Goal: Information Seeking & Learning: Learn about a topic

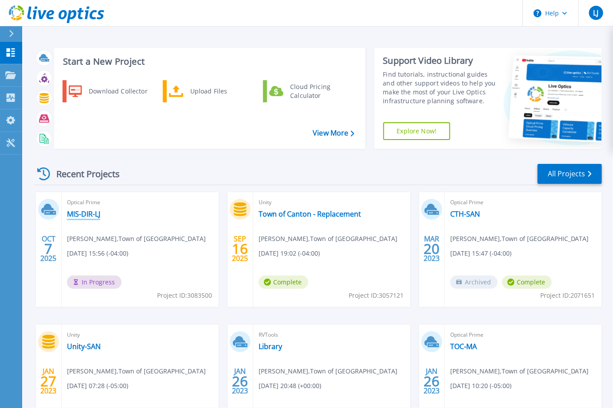
click at [88, 212] on link "MIS-DIR-LJ" at bounding box center [83, 214] width 33 height 9
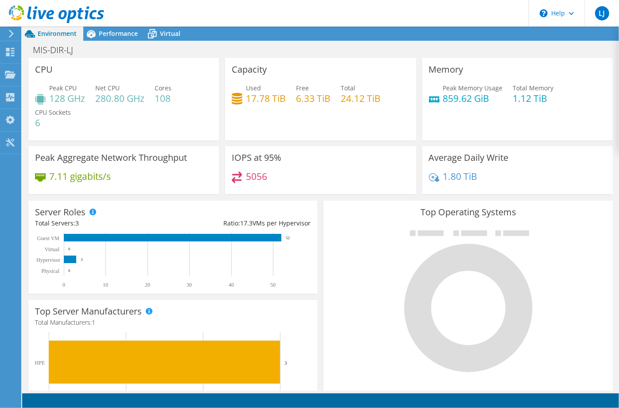
scroll to position [180, 0]
click at [9, 57] on div at bounding box center [10, 53] width 11 height 10
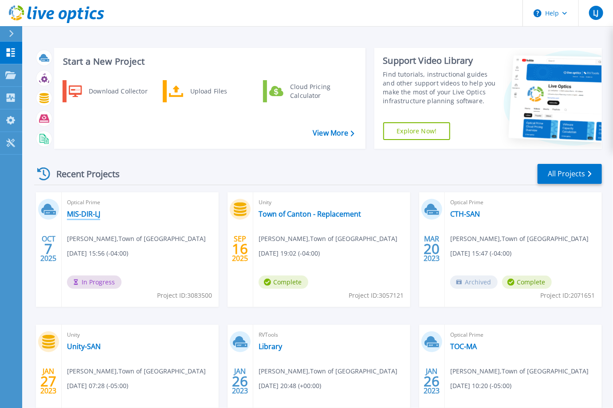
click at [82, 210] on link "MIS-DIR-LJ" at bounding box center [83, 214] width 33 height 9
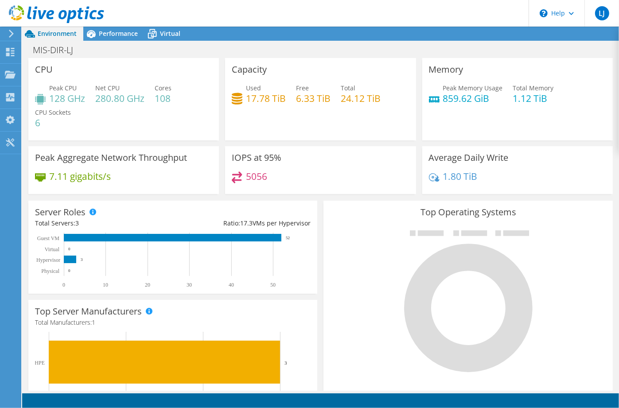
click at [130, 104] on div "Peak CPU 128 GHz Net CPU 280.80 GHz Cores 108 CPU Sockets 6" at bounding box center [123, 109] width 177 height 53
click at [235, 237] on rect at bounding box center [173, 238] width 218 height 8
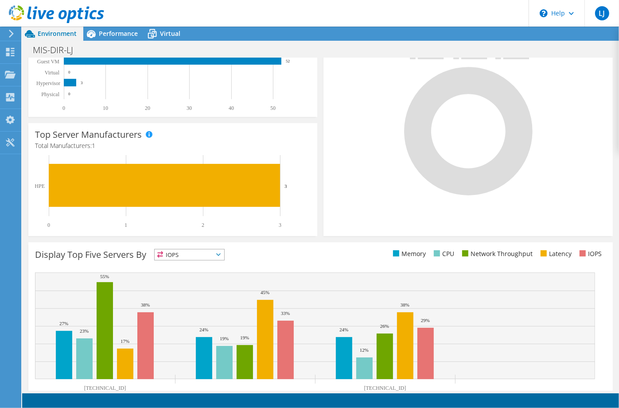
scroll to position [207, 0]
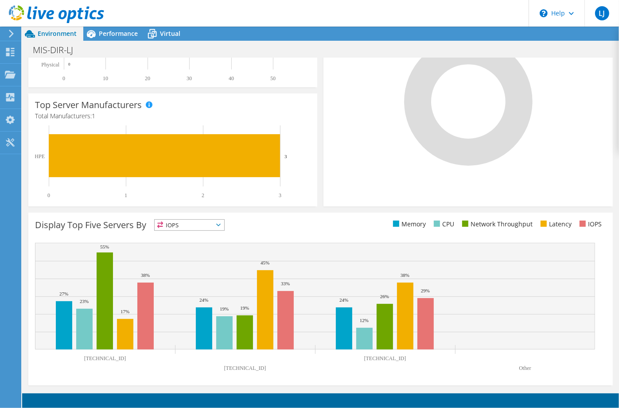
click at [220, 227] on span "IOPS" at bounding box center [190, 225] width 70 height 11
click at [205, 255] on li "CPU" at bounding box center [190, 261] width 70 height 12
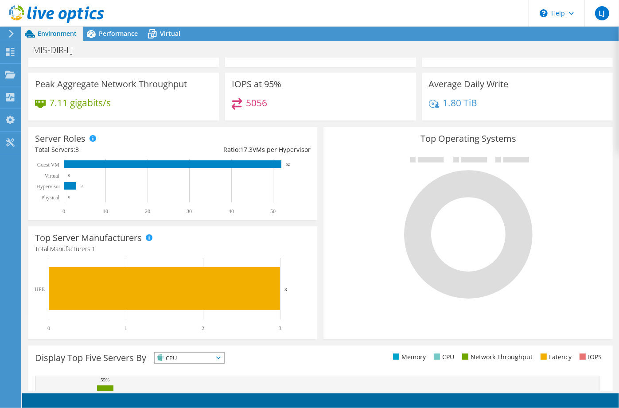
scroll to position [0, 0]
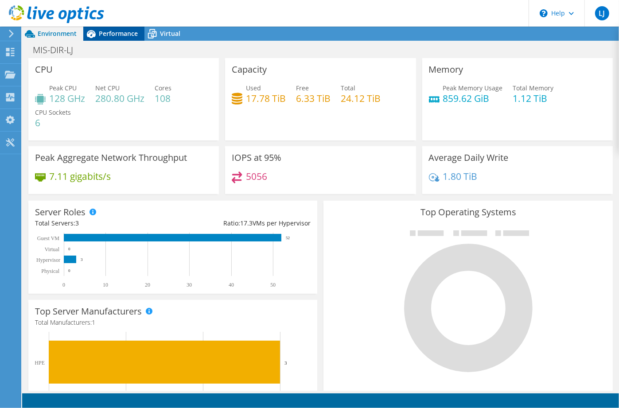
click at [108, 34] on span "Performance" at bounding box center [118, 33] width 39 height 8
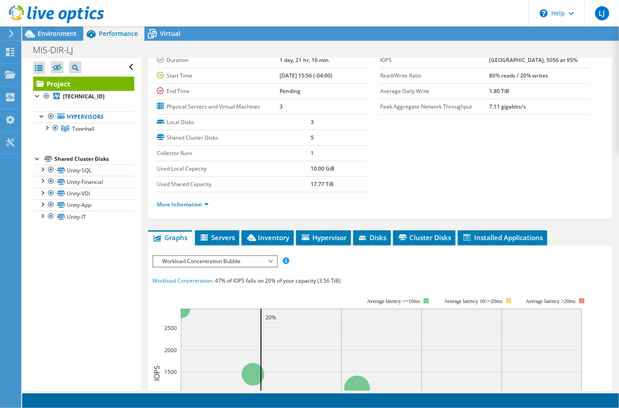
scroll to position [133, 0]
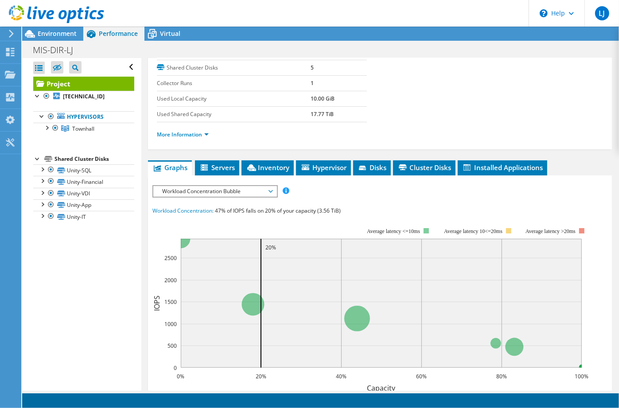
click at [269, 191] on span "Workload Concentration Bubble" at bounding box center [215, 191] width 114 height 11
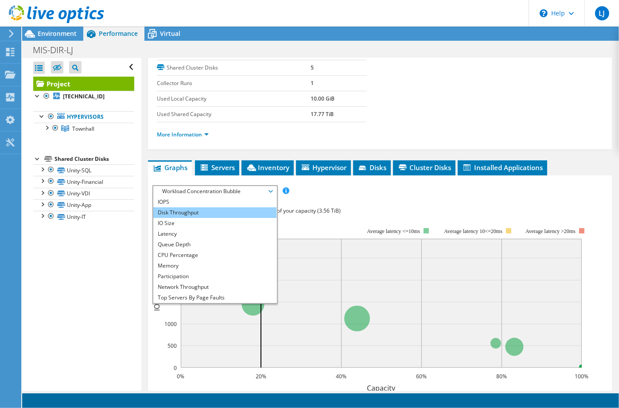
click at [224, 207] on li "Disk Throughput" at bounding box center [214, 212] width 123 height 11
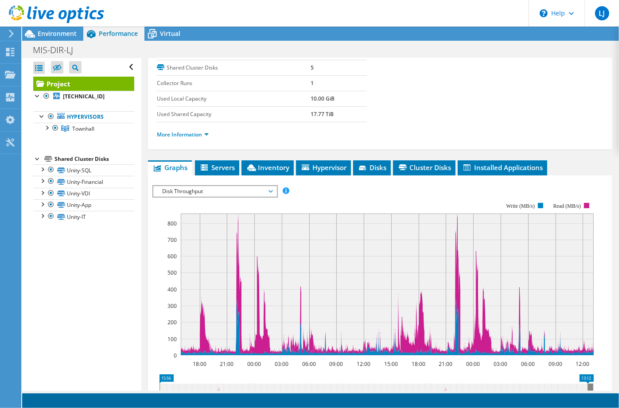
click at [272, 190] on icon at bounding box center [271, 191] width 4 height 3
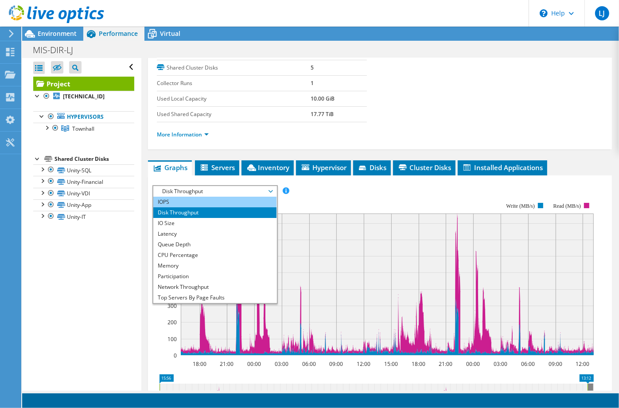
click at [170, 199] on li "IOPS" at bounding box center [214, 202] width 123 height 11
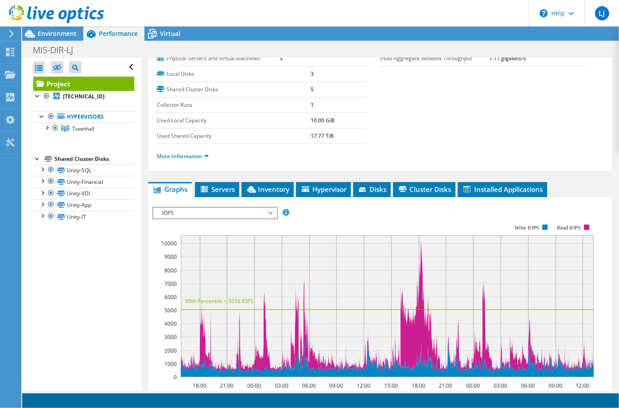
scroll to position [0, 0]
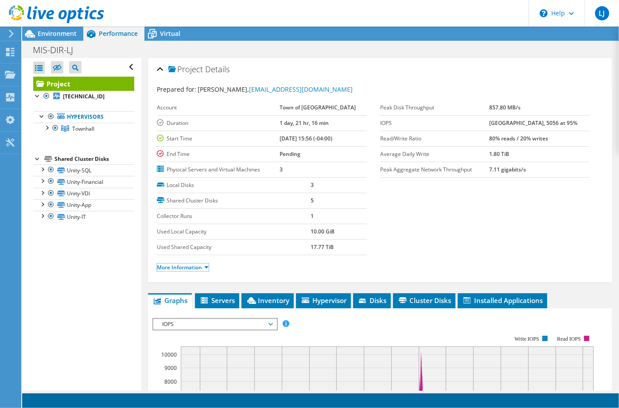
drag, startPoint x: 208, startPoint y: 266, endPoint x: 246, endPoint y: 259, distance: 38.4
click at [208, 266] on link "More Information" at bounding box center [183, 268] width 52 height 8
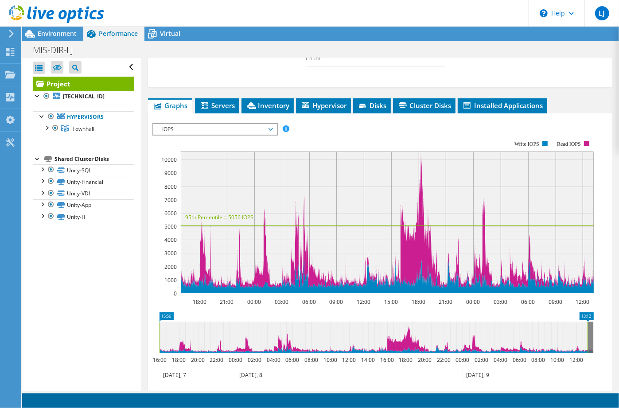
scroll to position [355, 0]
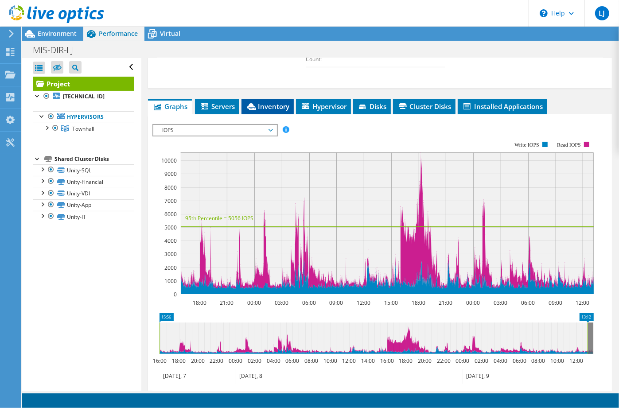
click at [264, 104] on span "Inventory" at bounding box center [267, 106] width 43 height 9
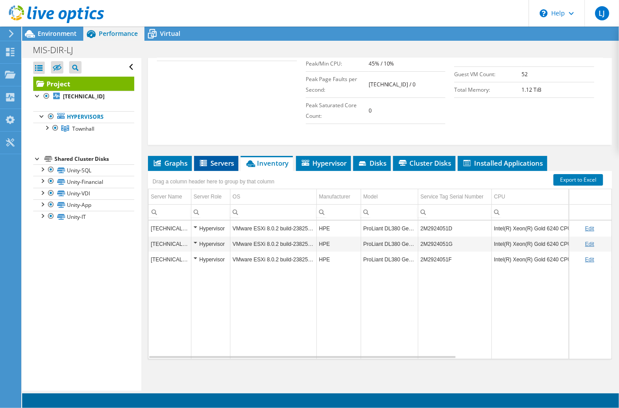
click at [220, 159] on span "Servers" at bounding box center [216, 163] width 35 height 9
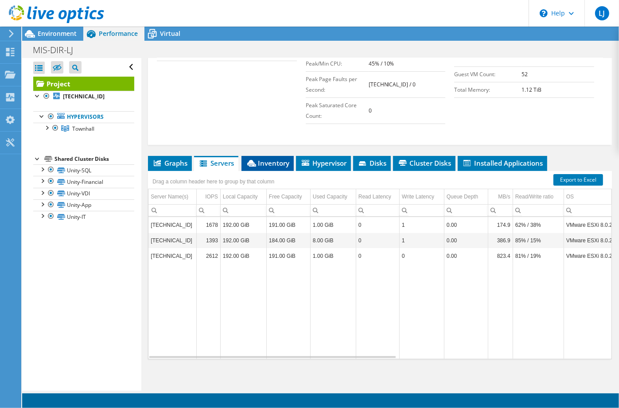
click at [278, 159] on span "Inventory" at bounding box center [267, 163] width 43 height 9
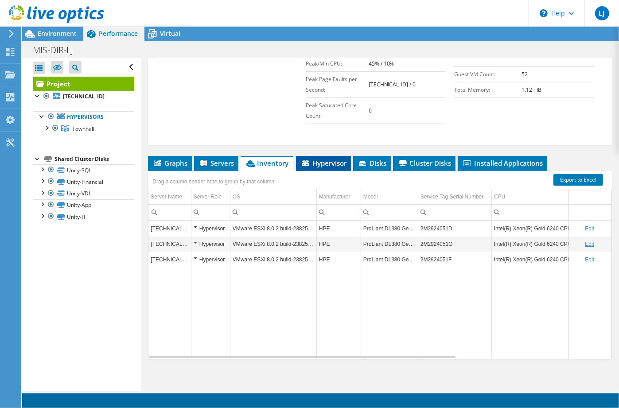
click at [324, 162] on span "Hypervisor" at bounding box center [323, 163] width 46 height 9
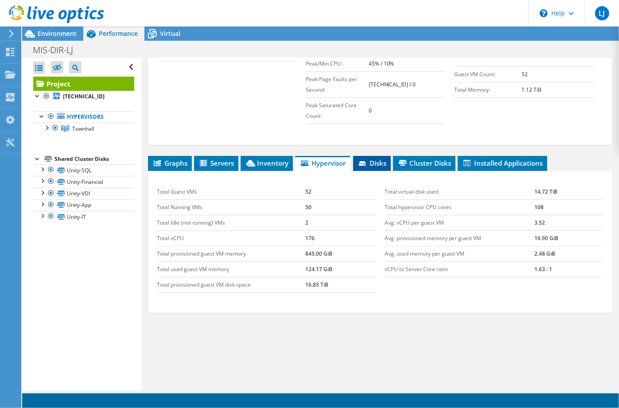
click at [379, 164] on span "Disks" at bounding box center [372, 163] width 29 height 9
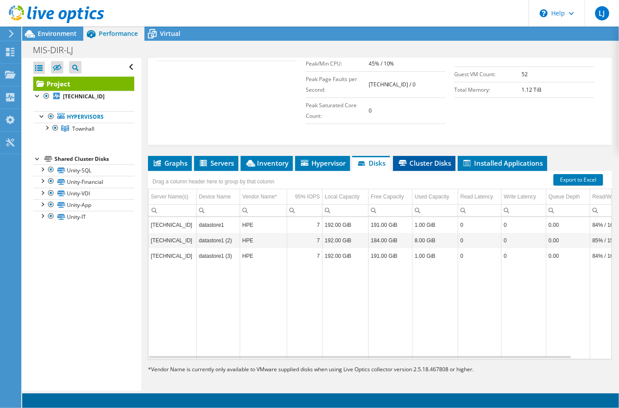
click at [421, 163] on span "Cluster Disks" at bounding box center [425, 163] width 54 height 9
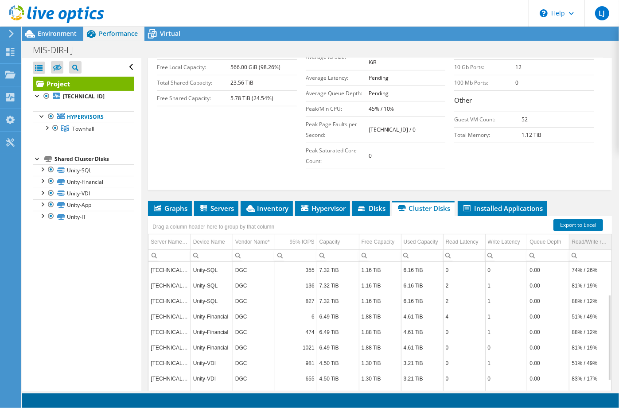
scroll to position [297, 0]
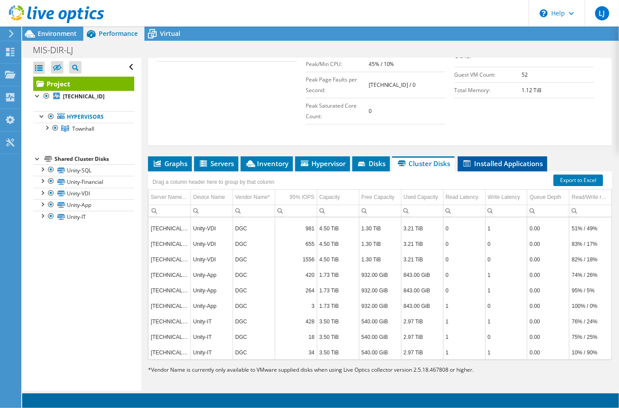
click at [522, 162] on span "Installed Applications" at bounding box center [502, 163] width 81 height 9
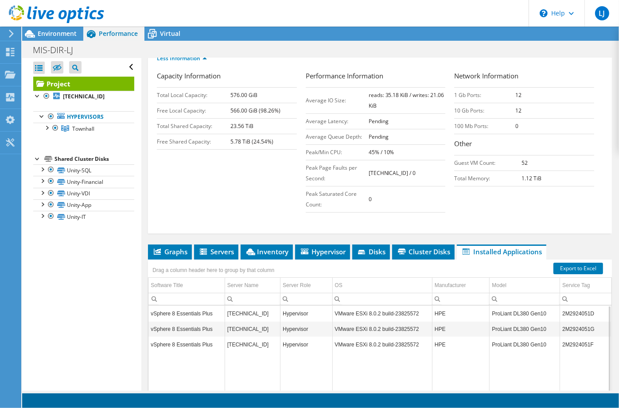
scroll to position [120, 0]
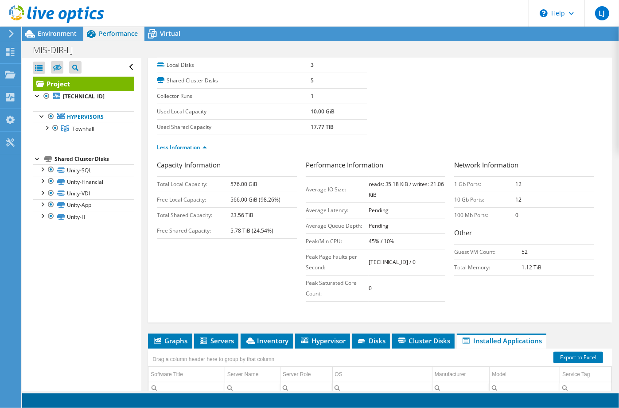
click at [176, 334] on li "Graphs" at bounding box center [170, 341] width 44 height 15
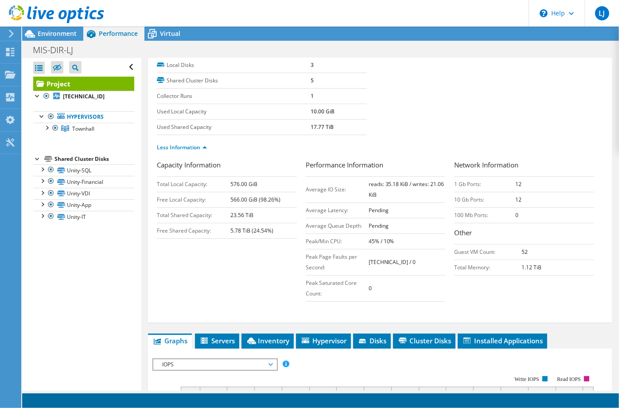
scroll to position [342, 0]
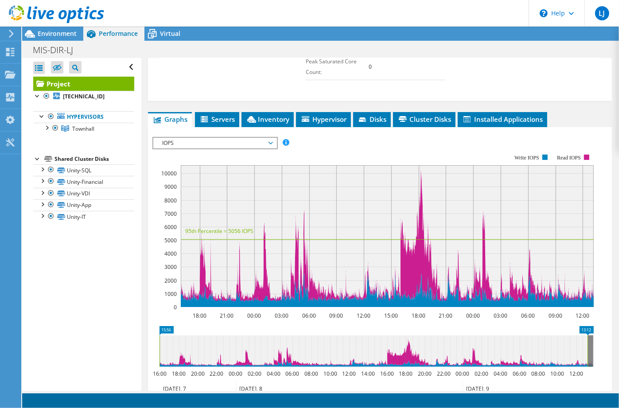
click at [226, 115] on span "Servers" at bounding box center [216, 119] width 35 height 9
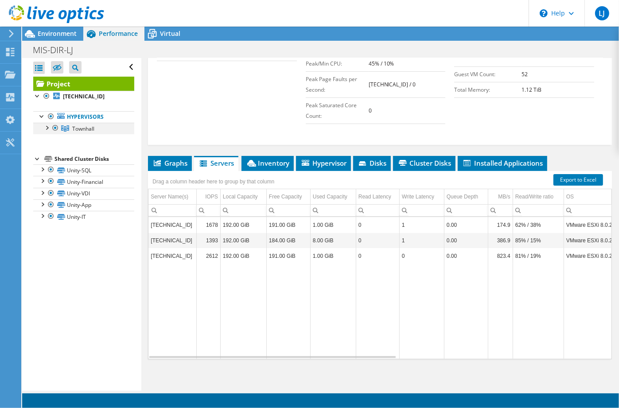
click at [47, 129] on div at bounding box center [46, 127] width 9 height 9
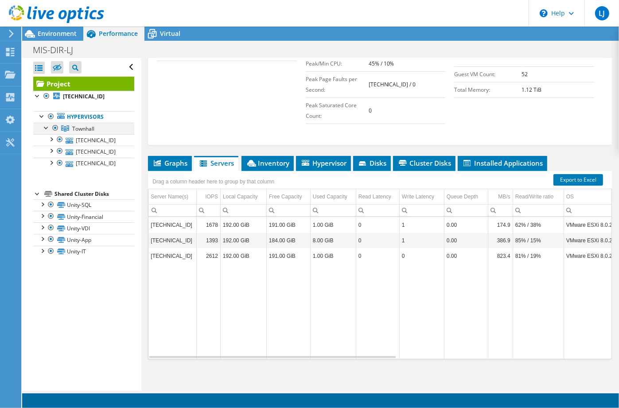
click at [47, 129] on div at bounding box center [46, 127] width 9 height 9
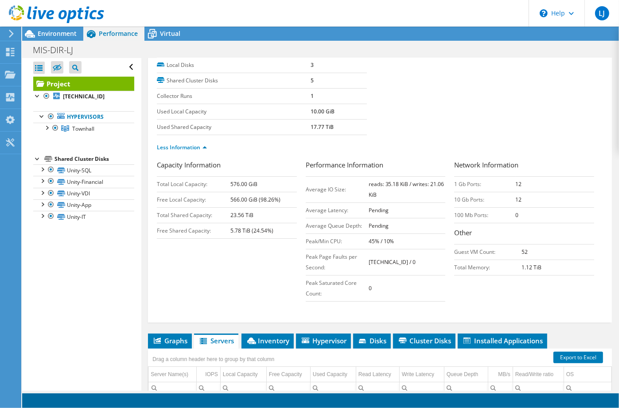
scroll to position [0, 0]
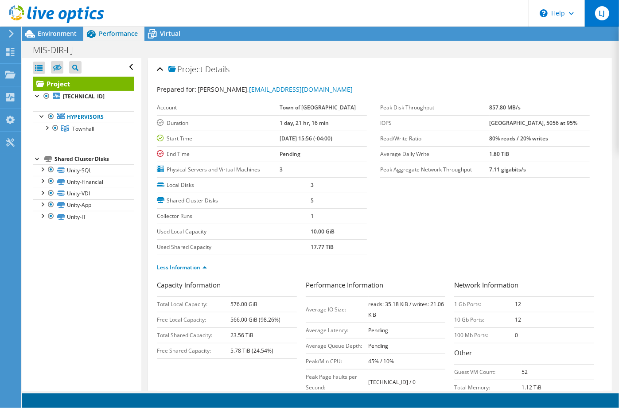
click at [601, 14] on span "LJ" at bounding box center [602, 13] width 14 height 14
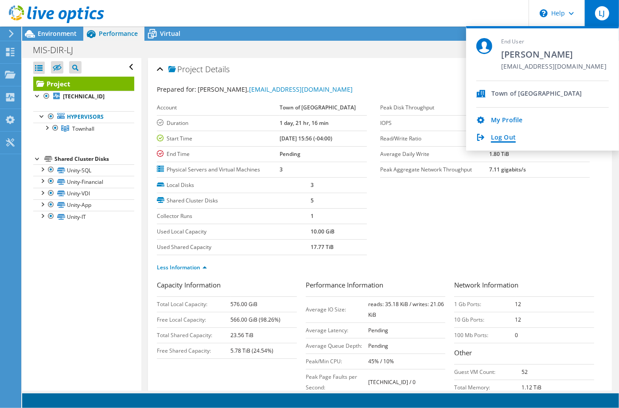
click at [507, 139] on link "Log Out" at bounding box center [503, 138] width 25 height 8
